Goal: Transaction & Acquisition: Purchase product/service

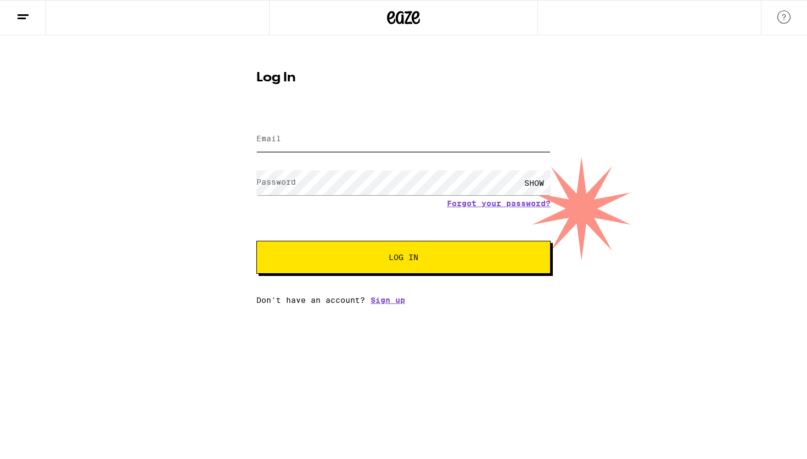
type input "[EMAIL_ADDRESS][DOMAIN_NAME]"
click at [406, 267] on button "Log In" at bounding box center [403, 257] width 294 height 33
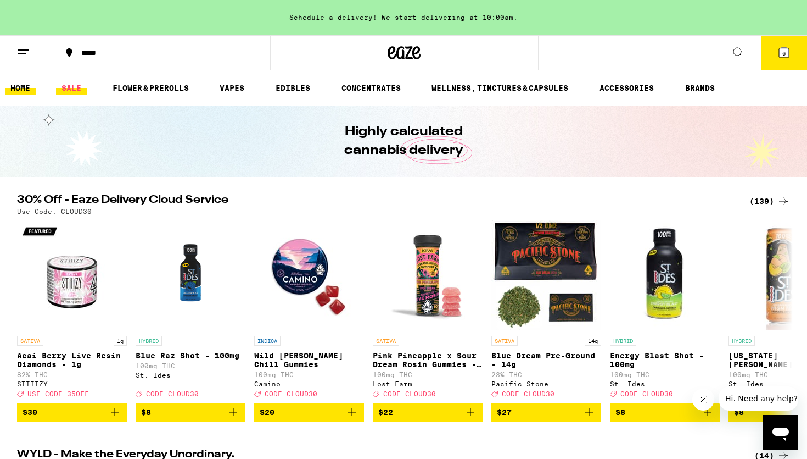
click at [73, 87] on link "SALE" at bounding box center [71, 87] width 31 height 13
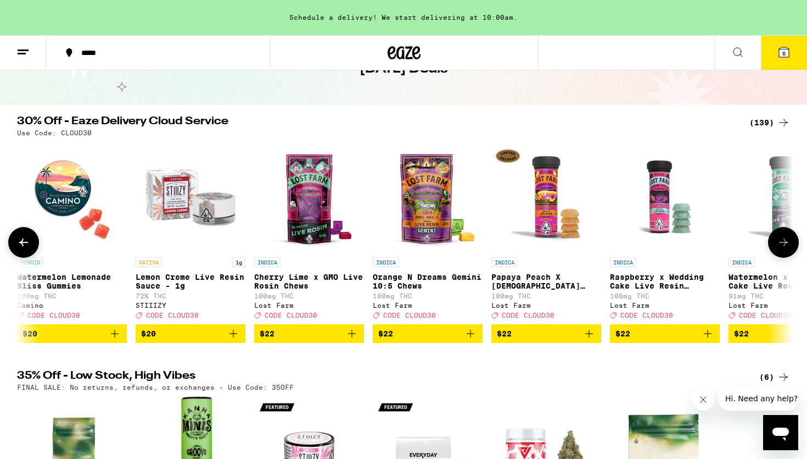
scroll to position [0, 3442]
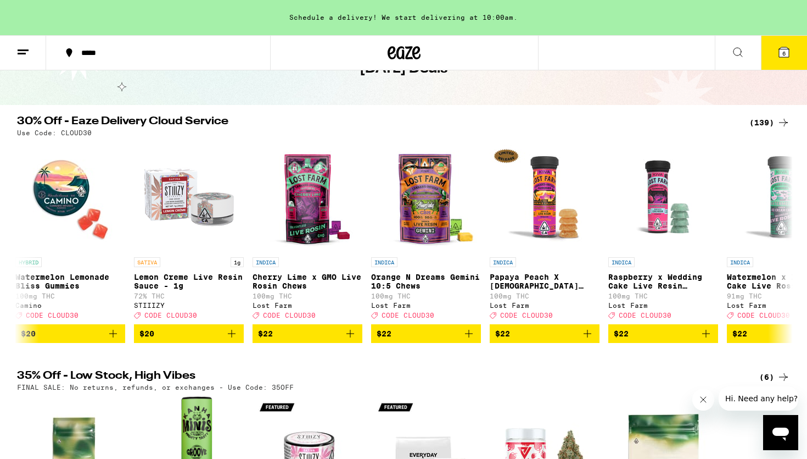
click at [785, 54] on span "6" at bounding box center [784, 53] width 3 height 7
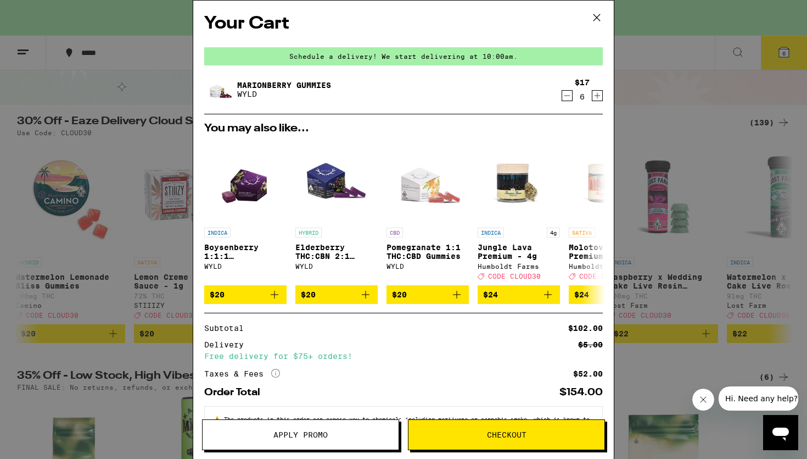
click at [570, 99] on icon "Decrement" at bounding box center [567, 95] width 10 height 13
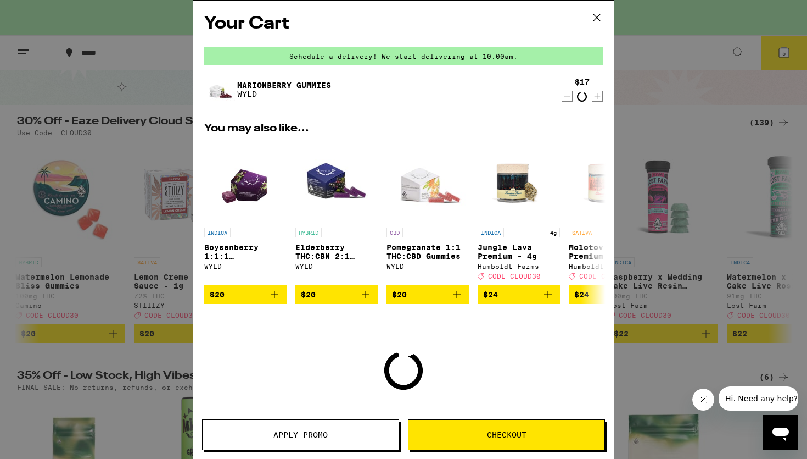
click at [570, 99] on icon "Decrement" at bounding box center [567, 96] width 10 height 13
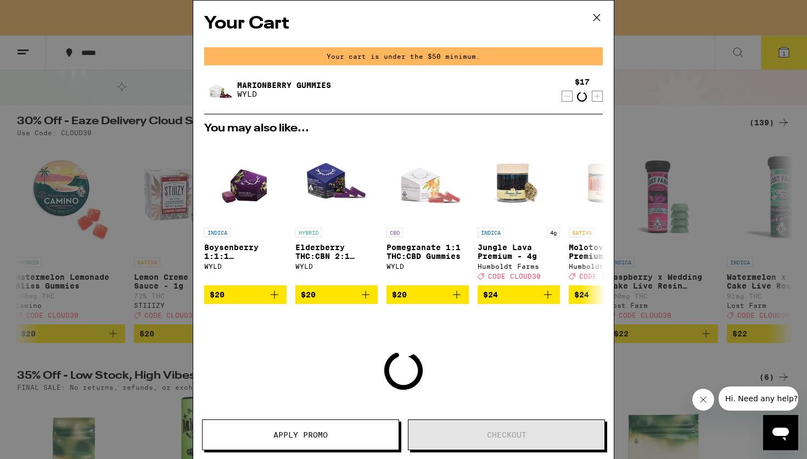
click at [570, 99] on icon "Decrement" at bounding box center [567, 96] width 10 height 13
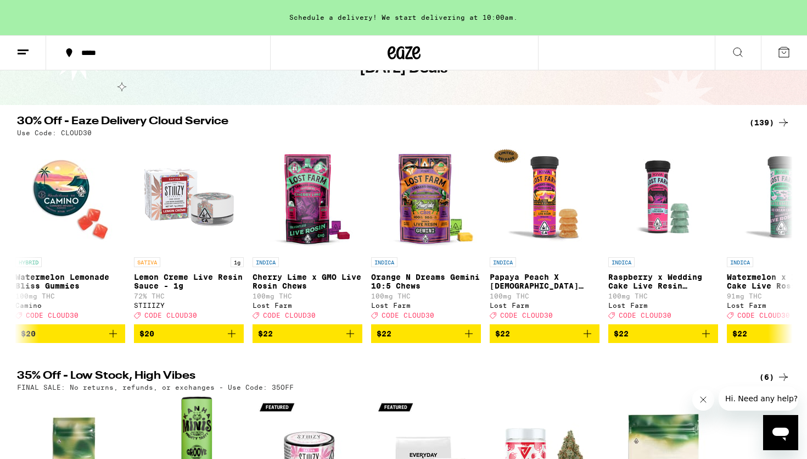
click at [570, 99] on div "Your Cart Schedule a delivery! We start delivering at 10:00am. You may also lik…" at bounding box center [403, 229] width 807 height 459
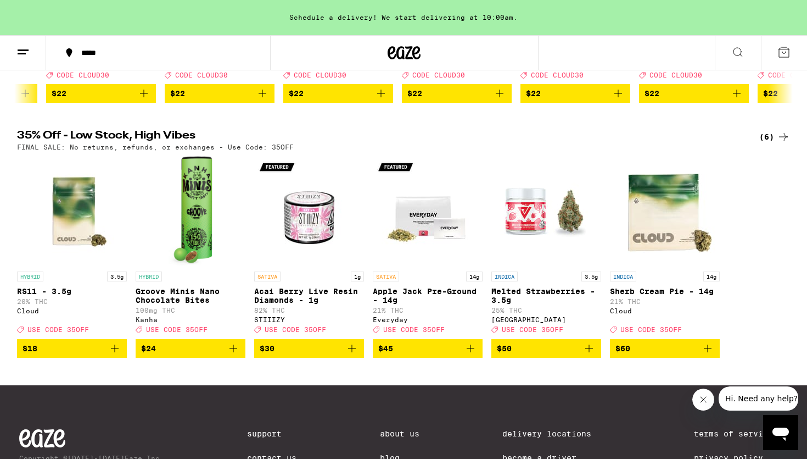
scroll to position [314, 0]
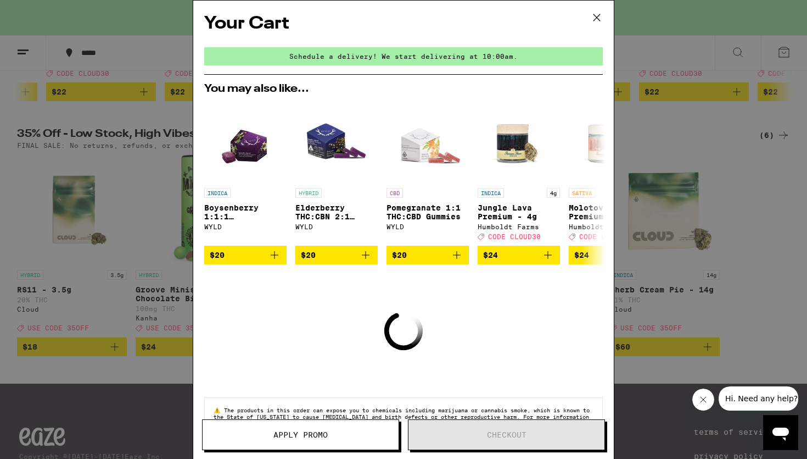
scroll to position [72, 0]
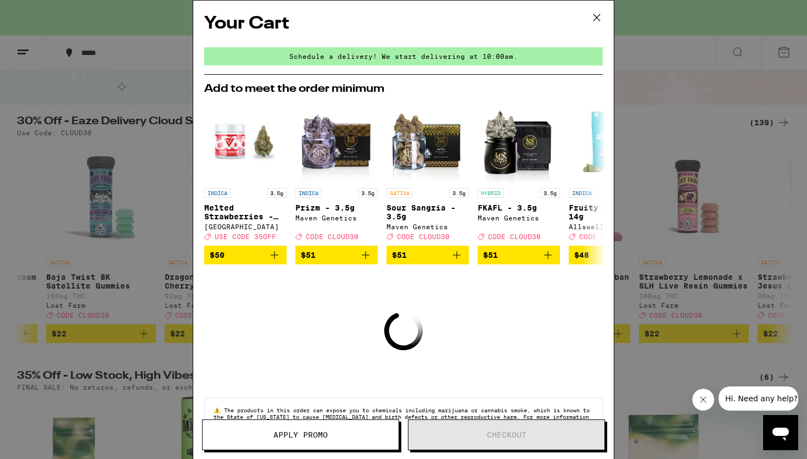
click at [599, 18] on icon at bounding box center [597, 17] width 16 height 16
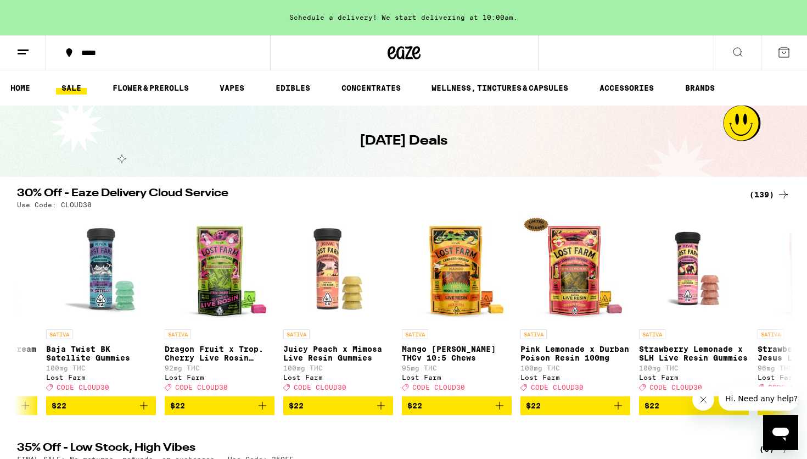
click at [773, 195] on div "(139)" at bounding box center [770, 194] width 41 height 13
